Goal: Transaction & Acquisition: Purchase product/service

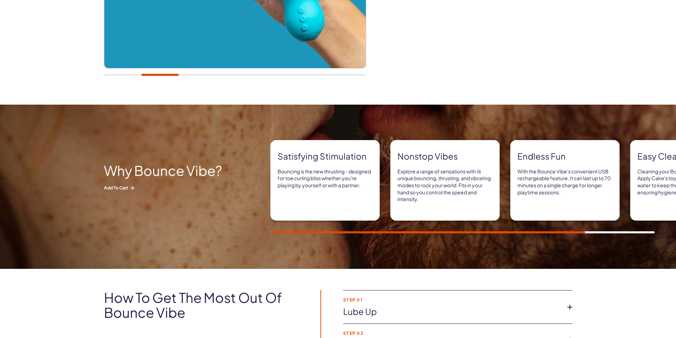
scroll to position [320, 0]
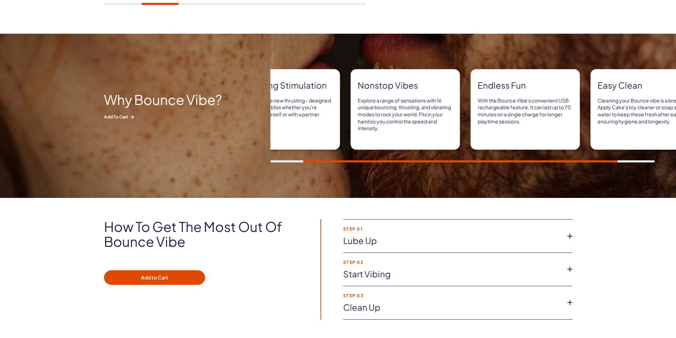
click at [334, 116] on p "With the Bounce Vibe's convenient USB rechargeable feature, It can last up to 7…" at bounding box center [525, 111] width 95 height 28
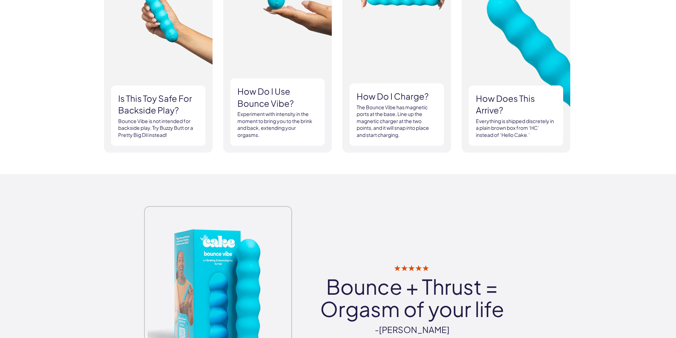
scroll to position [639, 0]
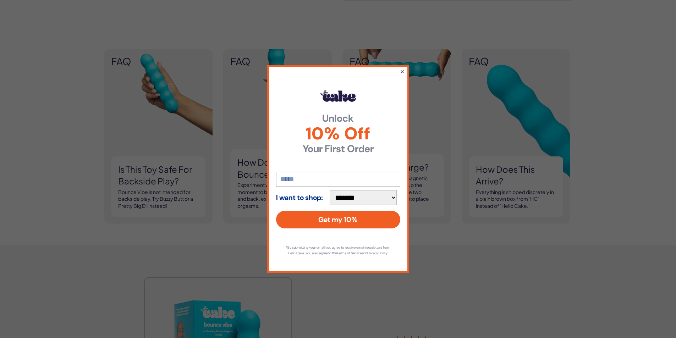
click at [334, 68] on button "×" at bounding box center [402, 71] width 5 height 9
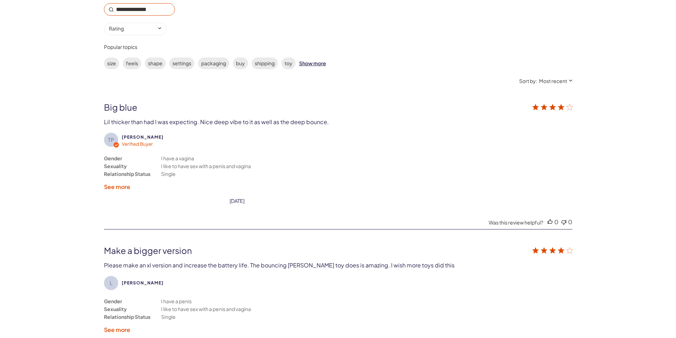
scroll to position [1314, 0]
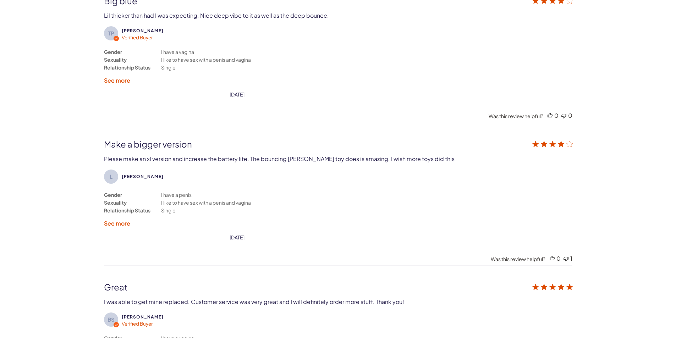
click at [120, 223] on label "See more" at bounding box center [117, 223] width 26 height 7
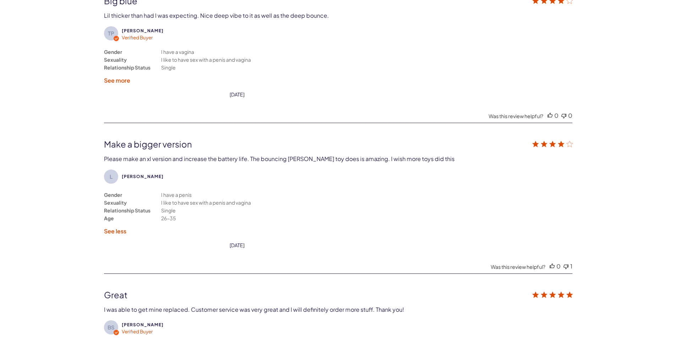
click at [146, 198] on div "Gender Sexuality Relationship Status Age I have a penis I like to have sex with…" at bounding box center [193, 206] width 178 height 31
click at [129, 176] on span "[PERSON_NAME]" at bounding box center [143, 176] width 42 height 5
click at [115, 175] on circle "customer reviews" at bounding box center [111, 177] width 14 height 14
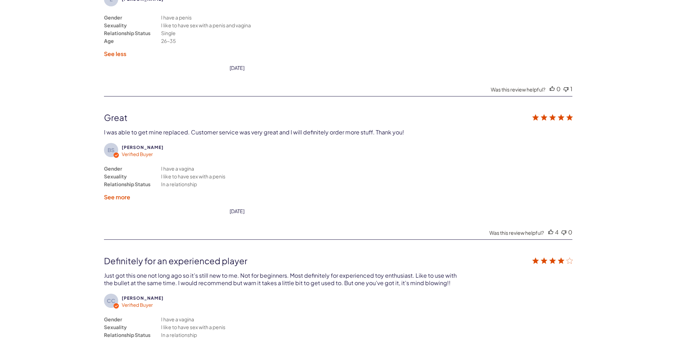
click at [115, 195] on label "See more" at bounding box center [117, 196] width 26 height 7
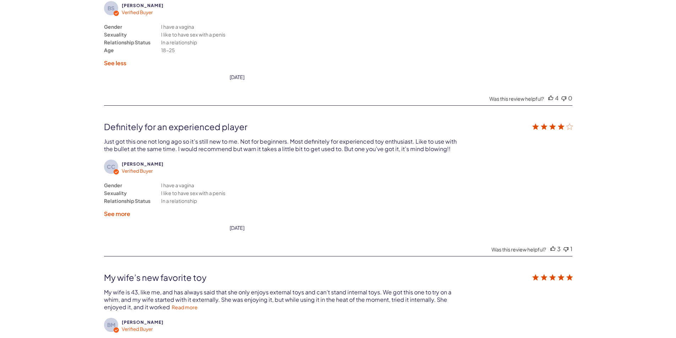
scroll to position [1704, 0]
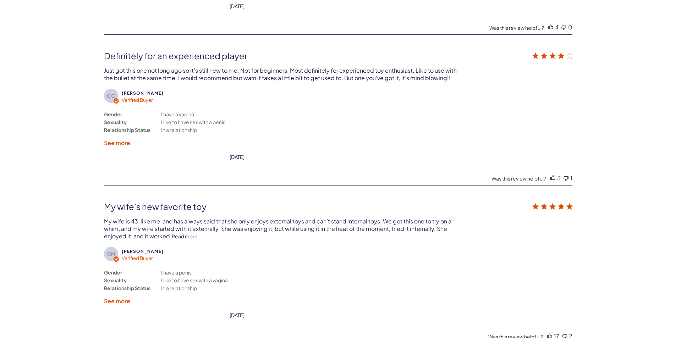
click at [185, 239] on link "Read more" at bounding box center [185, 236] width 26 height 6
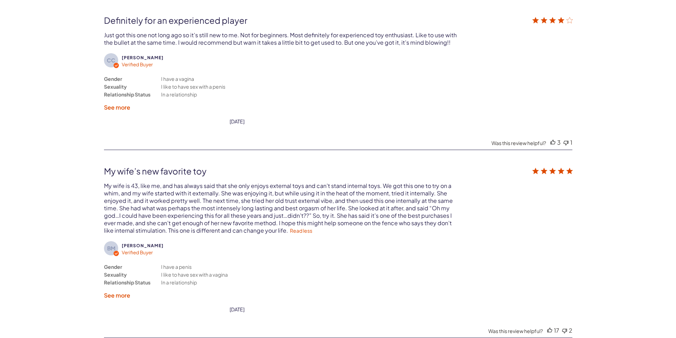
scroll to position [1882, 0]
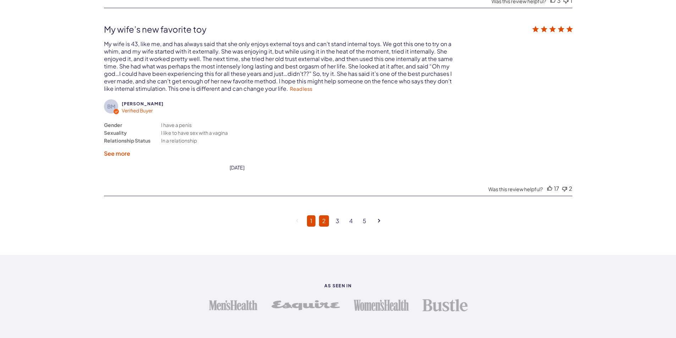
click at [323, 223] on link "2" at bounding box center [324, 220] width 10 height 11
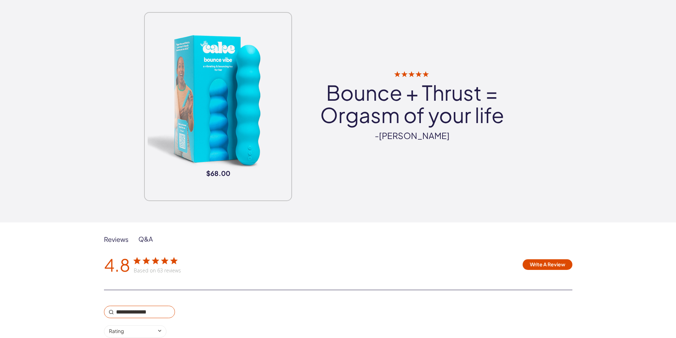
scroll to position [833, 0]
